Goal: Navigation & Orientation: Find specific page/section

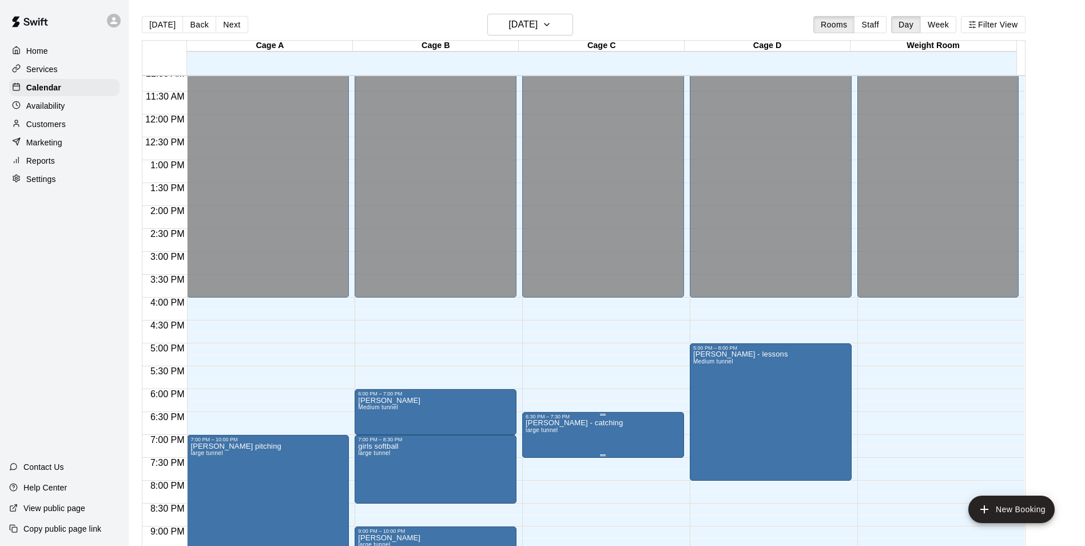
scroll to position [502, 0]
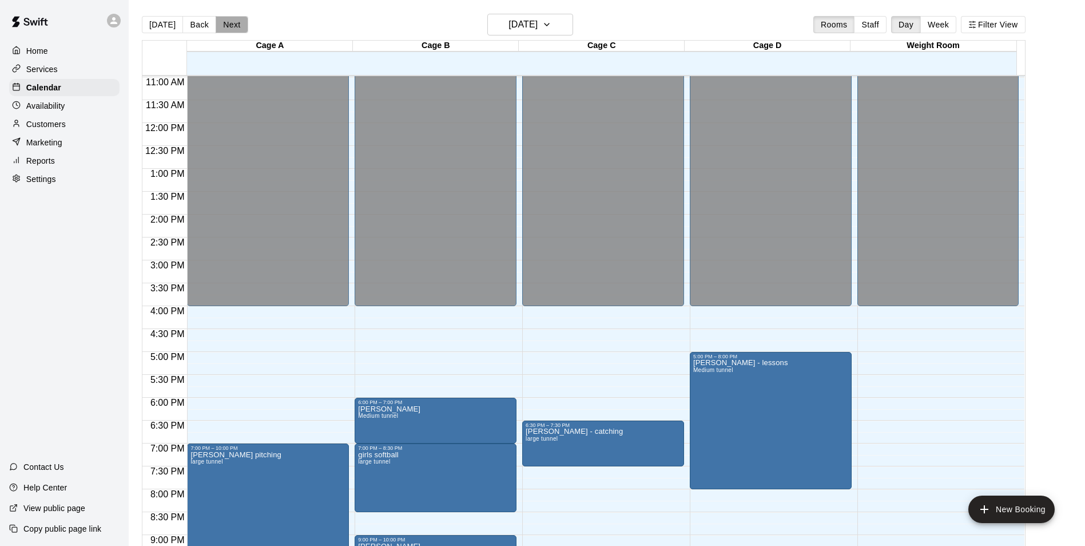
click at [227, 27] on button "Next" at bounding box center [232, 24] width 32 height 17
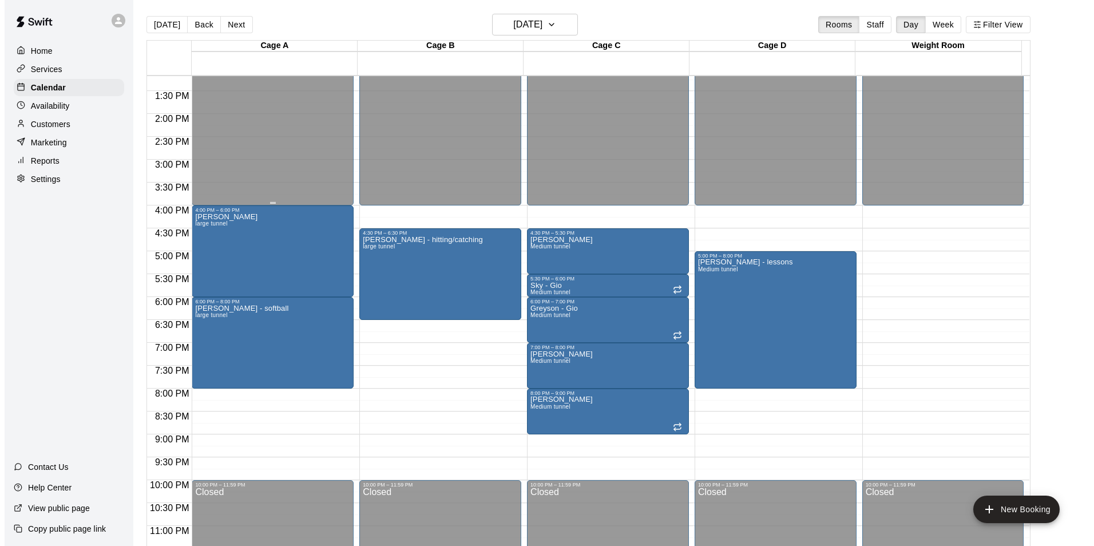
scroll to position [617, 0]
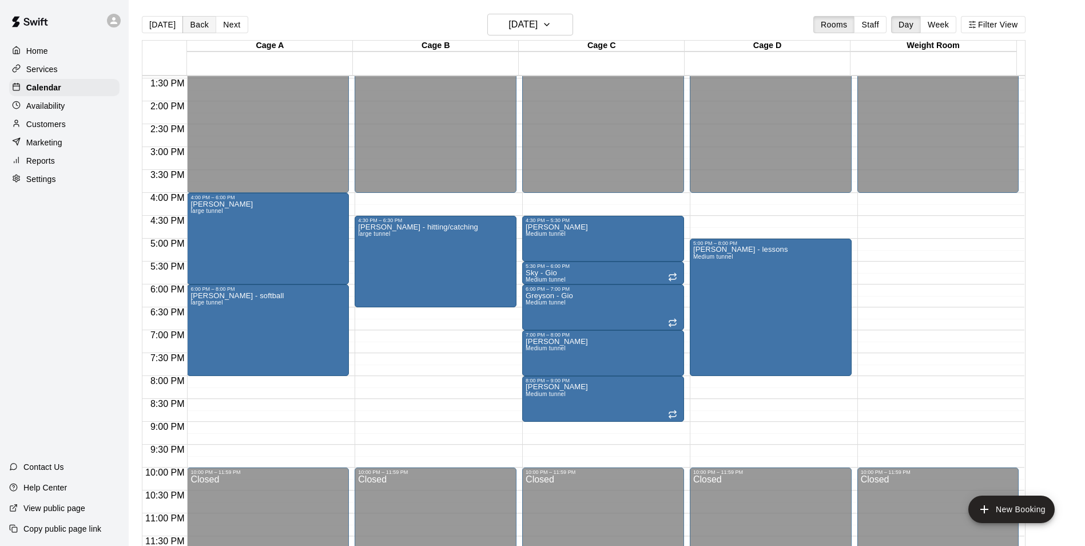
click at [206, 30] on button "Back" at bounding box center [200, 24] width 34 height 17
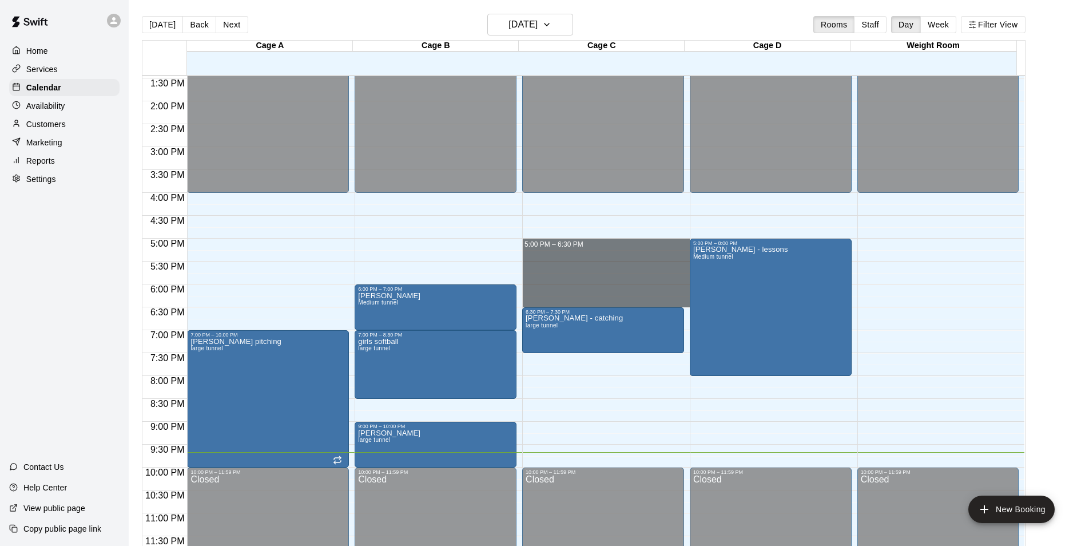
drag, startPoint x: 599, startPoint y: 245, endPoint x: 601, endPoint y: 299, distance: 54.4
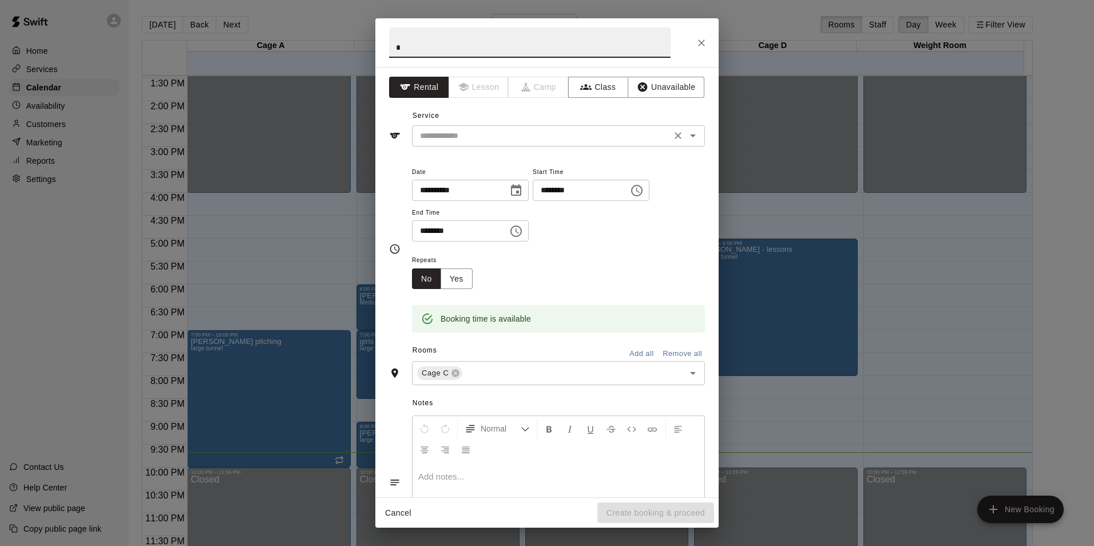
type input "*"
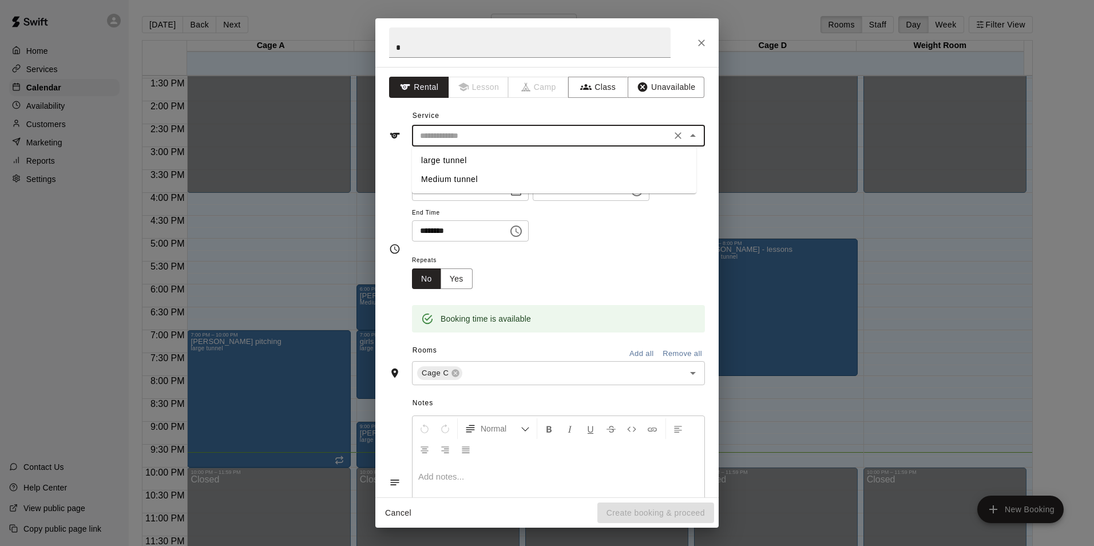
drag, startPoint x: 441, startPoint y: 142, endPoint x: 439, endPoint y: 137, distance: 6.0
click at [440, 140] on input "text" at bounding box center [541, 136] width 252 height 14
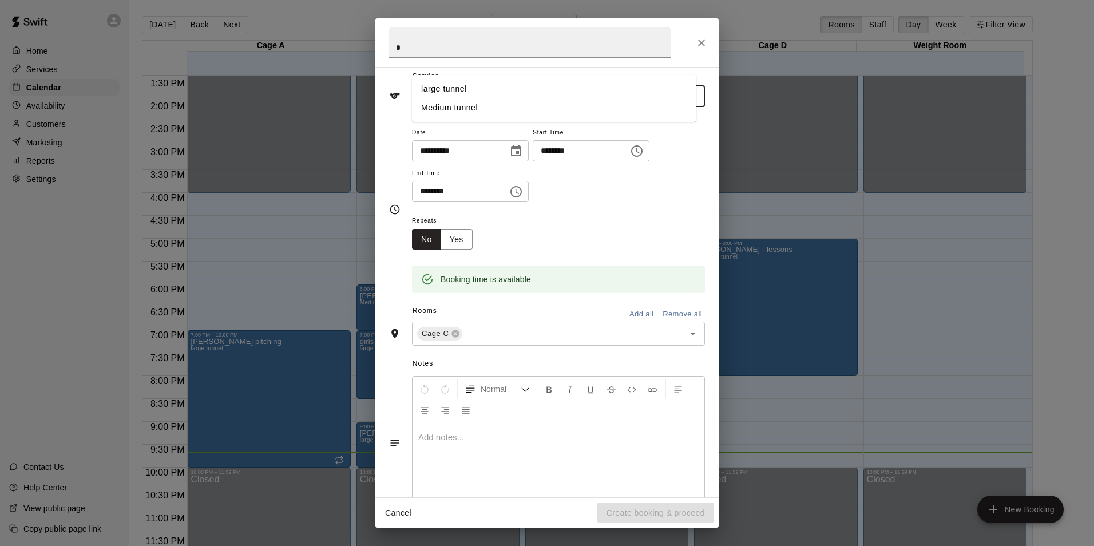
scroll to position [73, 0]
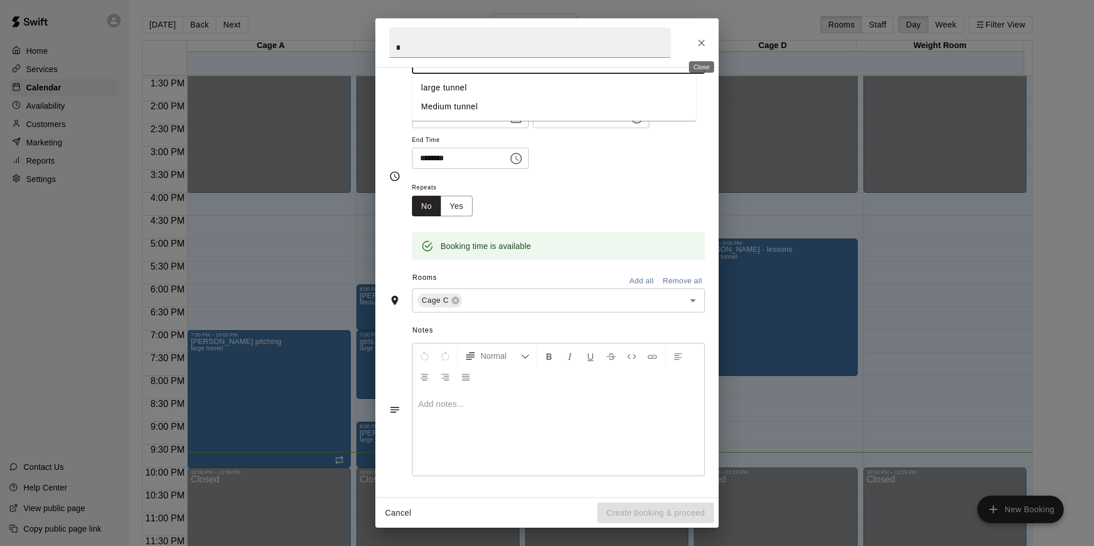
click at [699, 43] on icon "Close" at bounding box center [701, 42] width 11 height 11
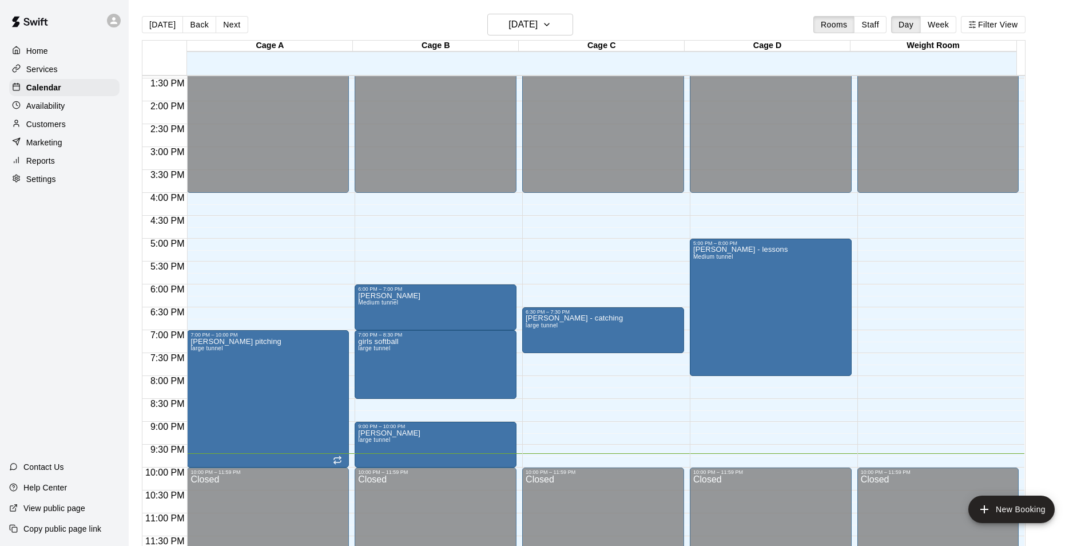
click at [47, 146] on p "Marketing" at bounding box center [44, 142] width 36 height 11
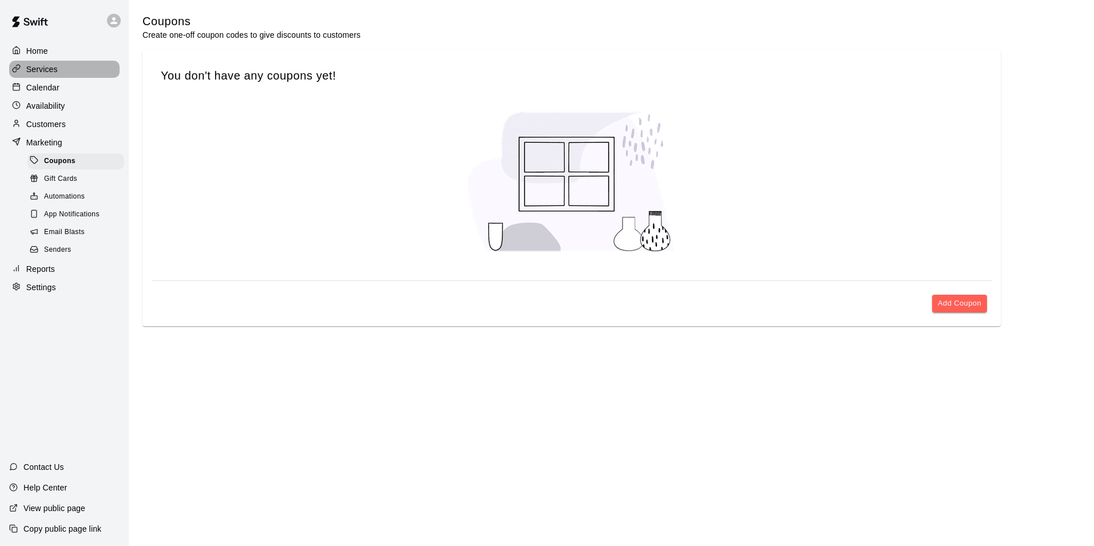
click at [52, 66] on p "Services" at bounding box center [41, 69] width 31 height 11
